Goal: Navigation & Orientation: Find specific page/section

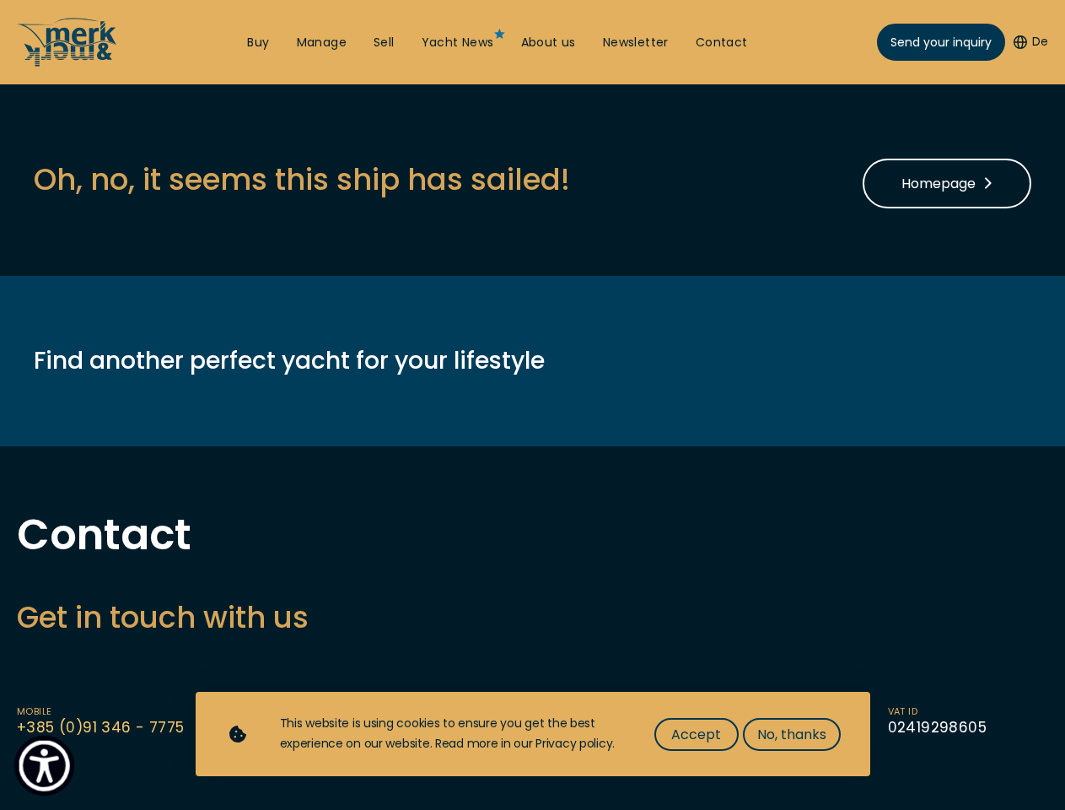
click at [44, 765] on img "Show Accessibility Preferences" at bounding box center [44, 765] width 51 height 51
click at [1029, 42] on button "De" at bounding box center [1031, 42] width 35 height 17
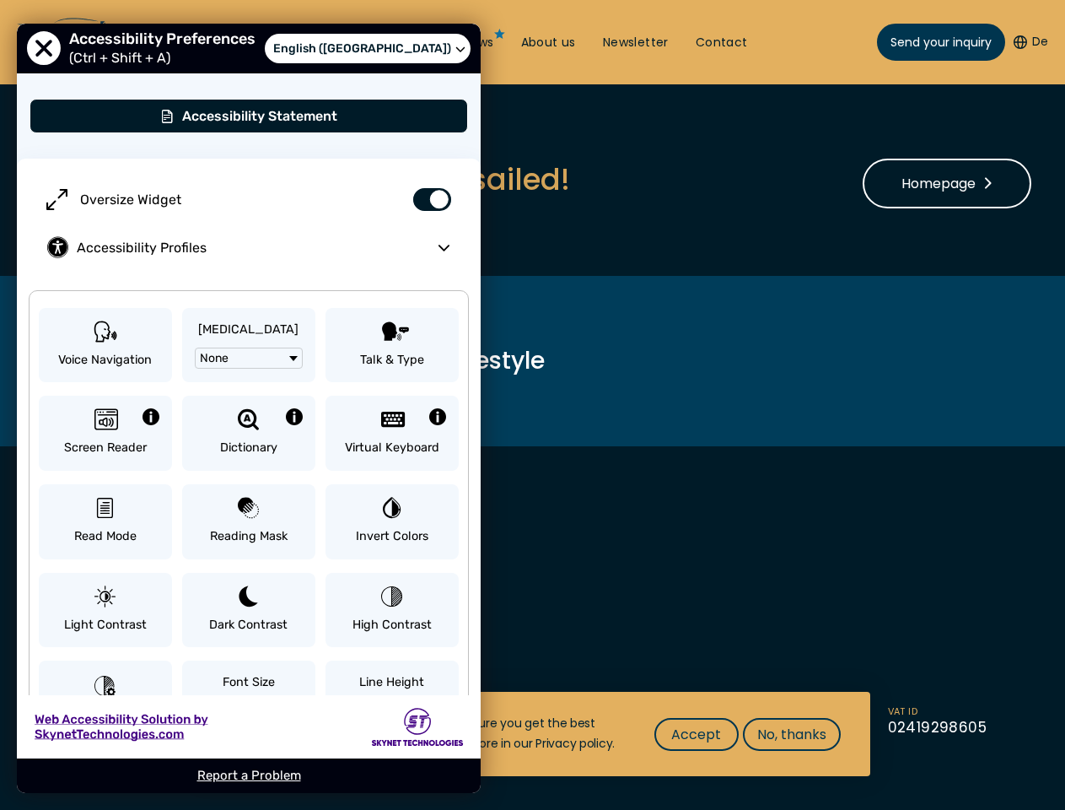
click at [301, 179] on label "Oversize Widget" at bounding box center [249, 199] width 430 height 48
click at [396, 179] on input "Oversize Widget" at bounding box center [425, 190] width 59 height 30
checkbox input "false"
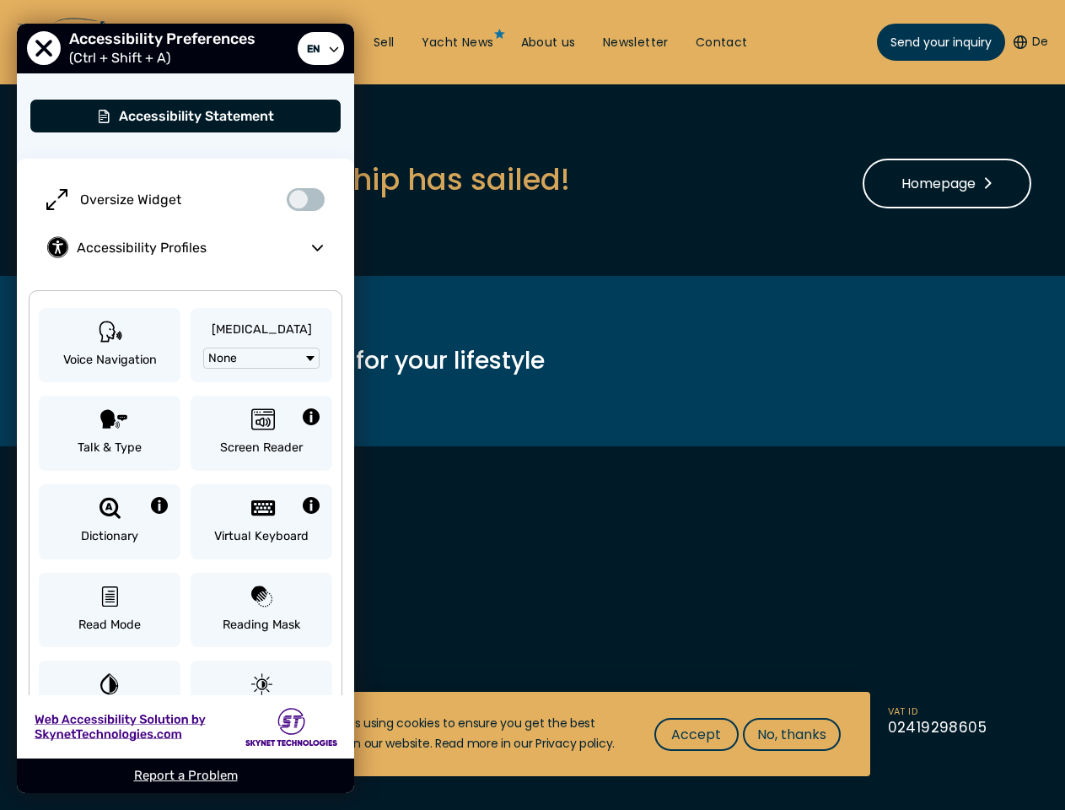
click at [532, 617] on h3 "Get in touch with us" at bounding box center [533, 616] width 1032 height 41
click at [696, 734] on span "Accept" at bounding box center [696, 734] width 50 height 21
